Goal: Check status

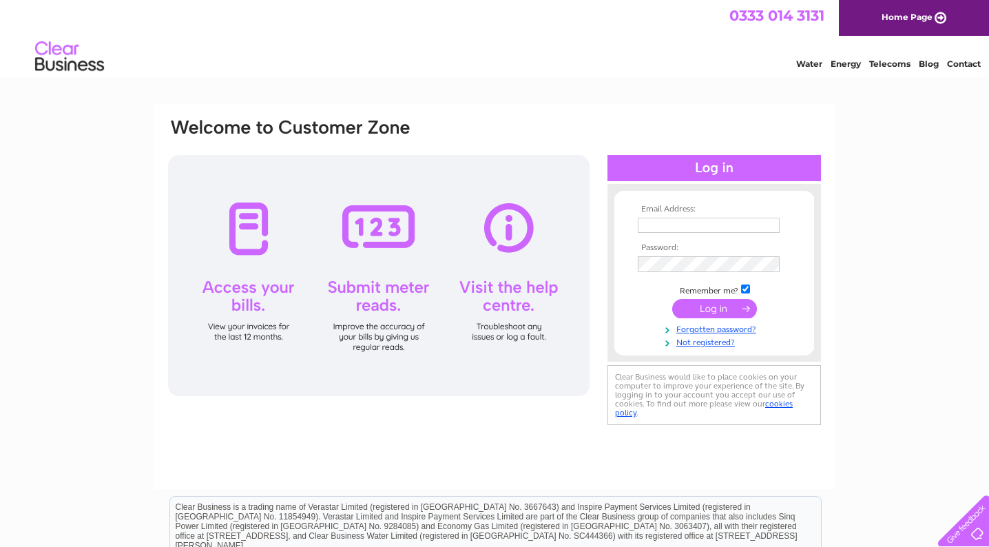
type input "info@popupwales.com"
click at [714, 309] on input "submit" at bounding box center [714, 309] width 85 height 19
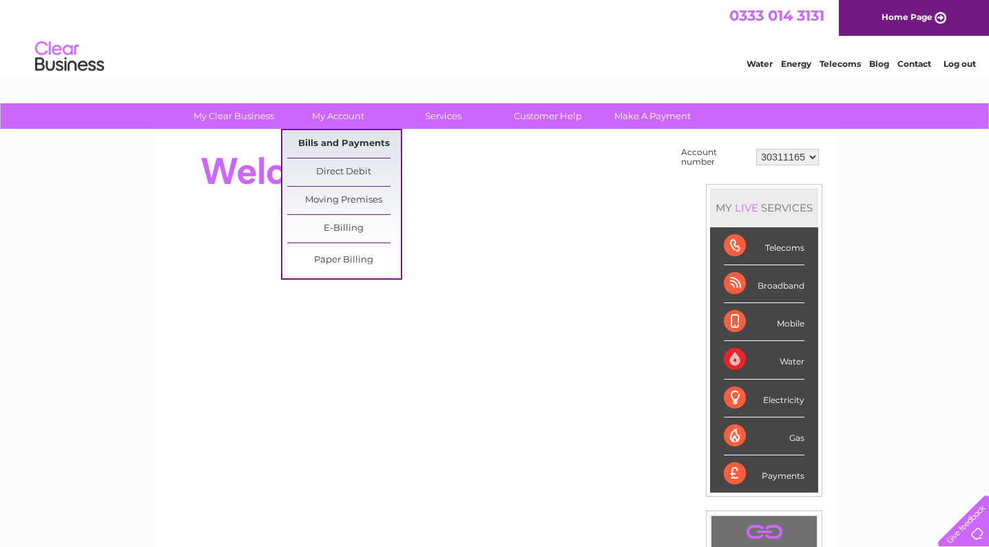
click at [349, 145] on link "Bills and Payments" at bounding box center [344, 144] width 114 height 28
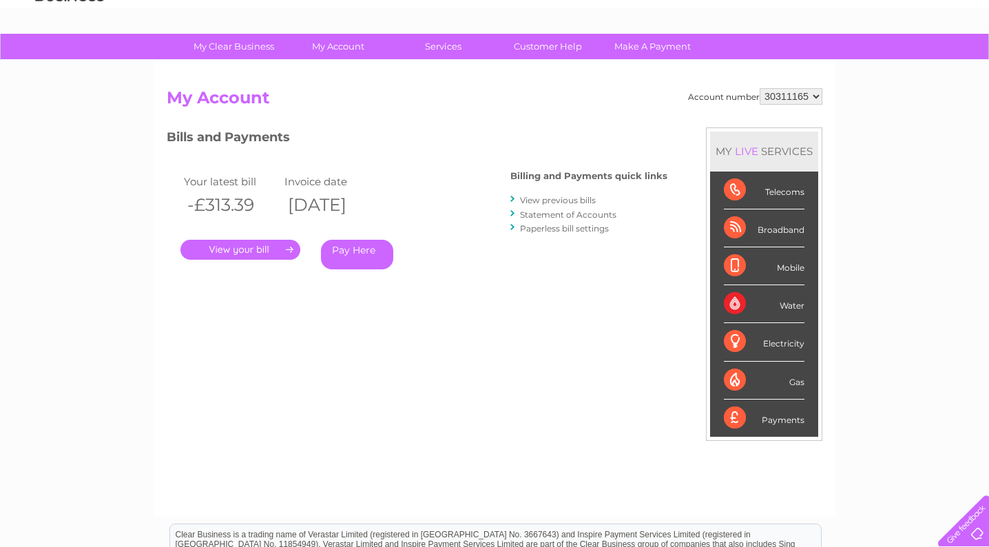
scroll to position [83, 0]
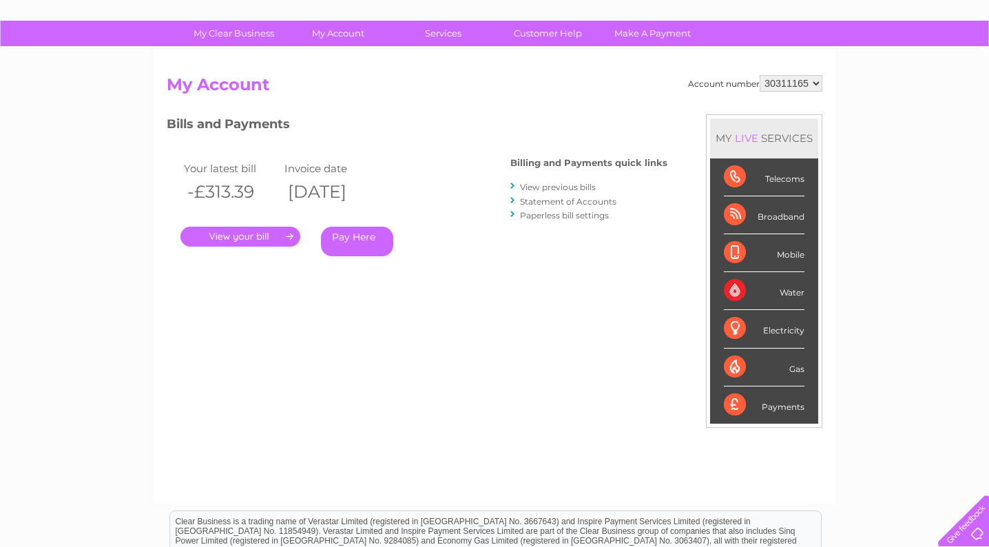
click at [583, 200] on link "Statement of Accounts" at bounding box center [568, 201] width 96 height 10
